Goal: Navigation & Orientation: Find specific page/section

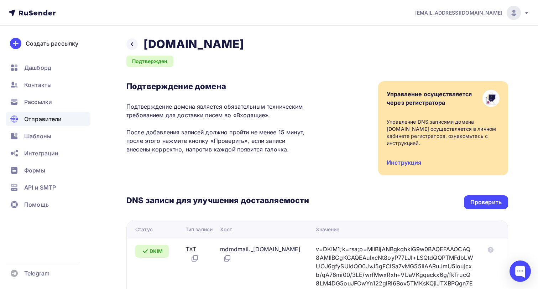
click at [61, 117] on span "Отправители" at bounding box center [43, 119] width 38 height 9
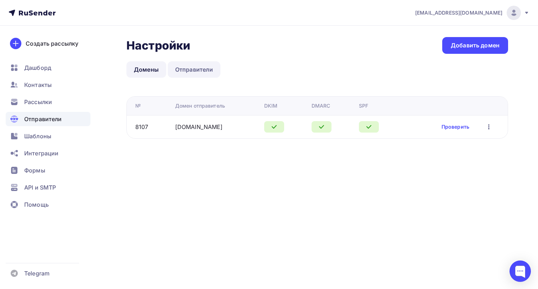
click at [203, 71] on link "Отправители" at bounding box center [194, 69] width 53 height 16
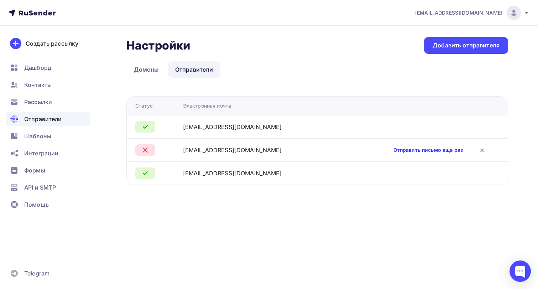
click at [423, 150] on link "Отправить письмо еще раз" at bounding box center [427, 149] width 69 height 7
click at [147, 69] on link "Домены" at bounding box center [146, 69] width 40 height 16
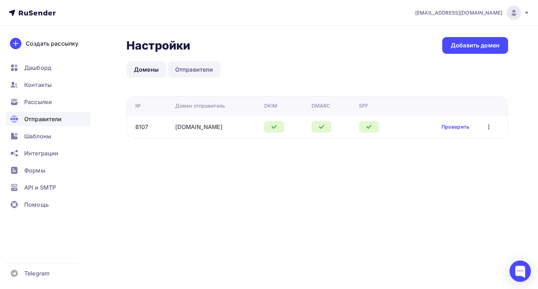
click at [190, 68] on link "Отправители" at bounding box center [194, 69] width 53 height 16
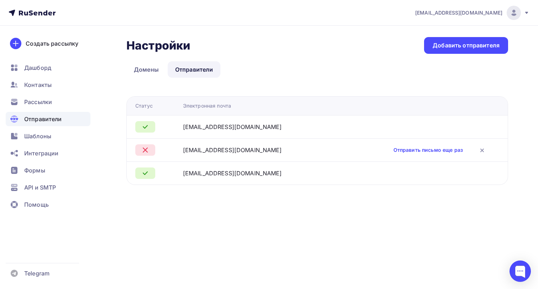
click at [44, 94] on ul "Дашборд Контакты Рассылки Отправители Шаблоны Интеграции Формы API и SMTP Помощь" at bounding box center [48, 138] width 85 height 155
click at [43, 88] on span "Контакты" at bounding box center [37, 84] width 27 height 9
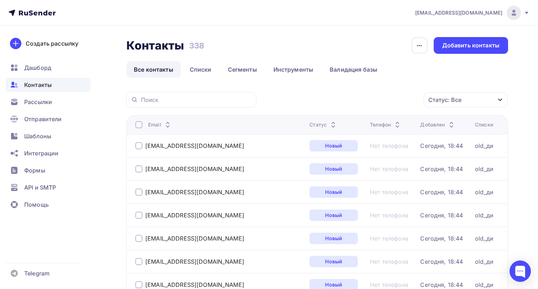
scroll to position [11, 0]
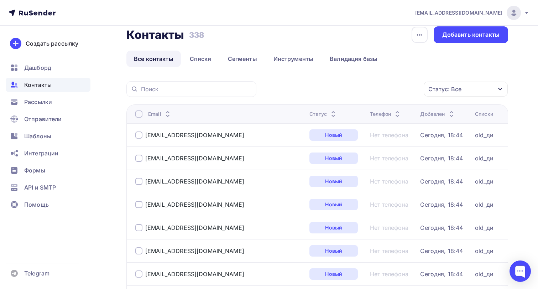
click at [140, 113] on div at bounding box center [138, 113] width 7 height 7
click at [410, 88] on icon "button" at bounding box center [408, 88] width 3 height 1
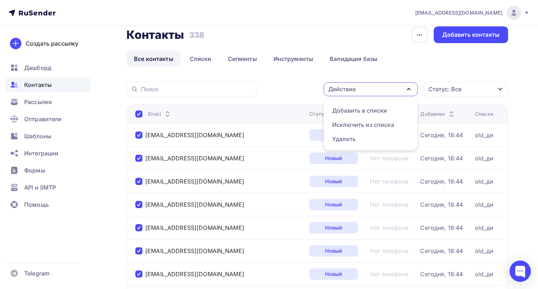
click at [401, 64] on ul "Все контакты Списки Сегменты Инструменты Валидация базы" at bounding box center [317, 59] width 382 height 16
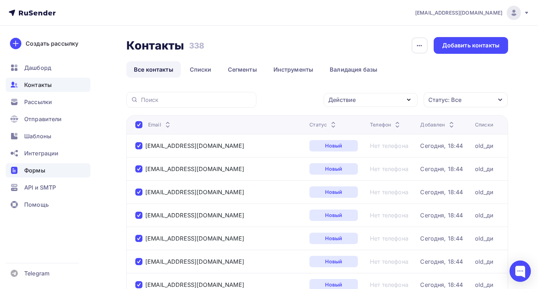
scroll to position [0, 0]
click at [46, 101] on span "Рассылки" at bounding box center [38, 102] width 28 height 9
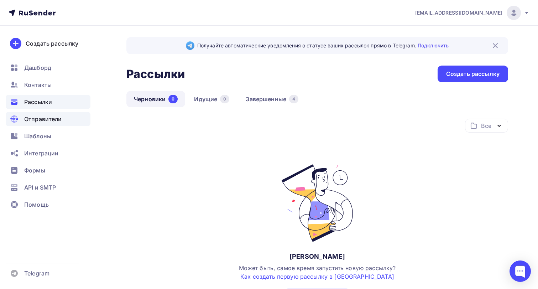
click at [54, 117] on span "Отправители" at bounding box center [43, 119] width 38 height 9
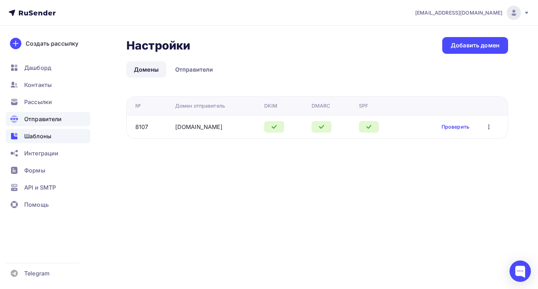
click at [49, 134] on span "Шаблоны" at bounding box center [37, 136] width 27 height 9
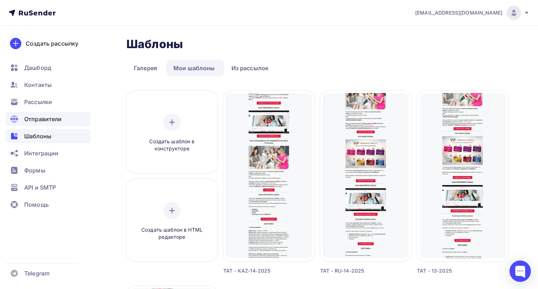
click at [56, 122] on span "Отправители" at bounding box center [43, 119] width 38 height 9
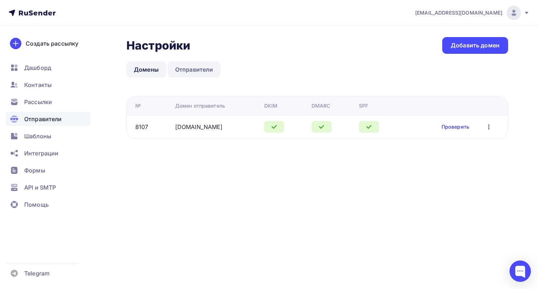
click at [187, 66] on link "Отправители" at bounding box center [194, 69] width 53 height 16
